Goal: Check status

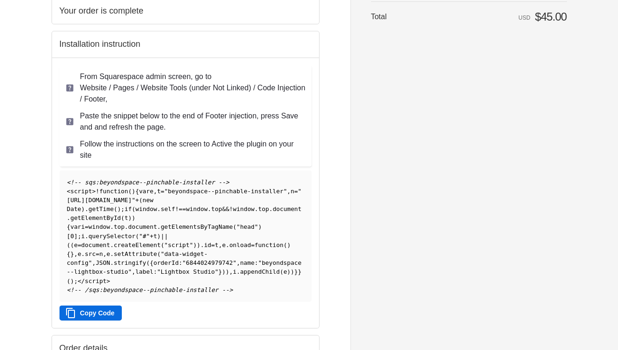
scroll to position [128, 0]
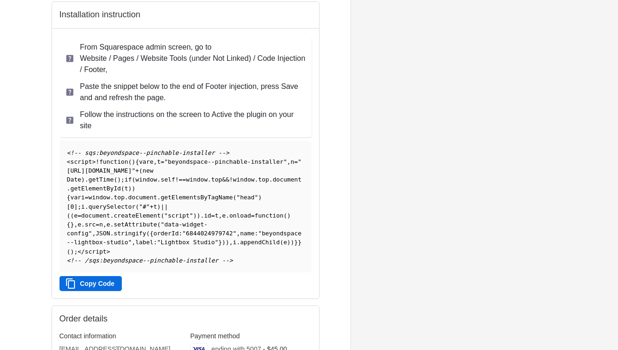
click at [165, 219] on span ""script"" at bounding box center [178, 215] width 29 height 7
click at [81, 290] on button "Copy Code" at bounding box center [90, 283] width 63 height 15
